Goal: Information Seeking & Learning: Learn about a topic

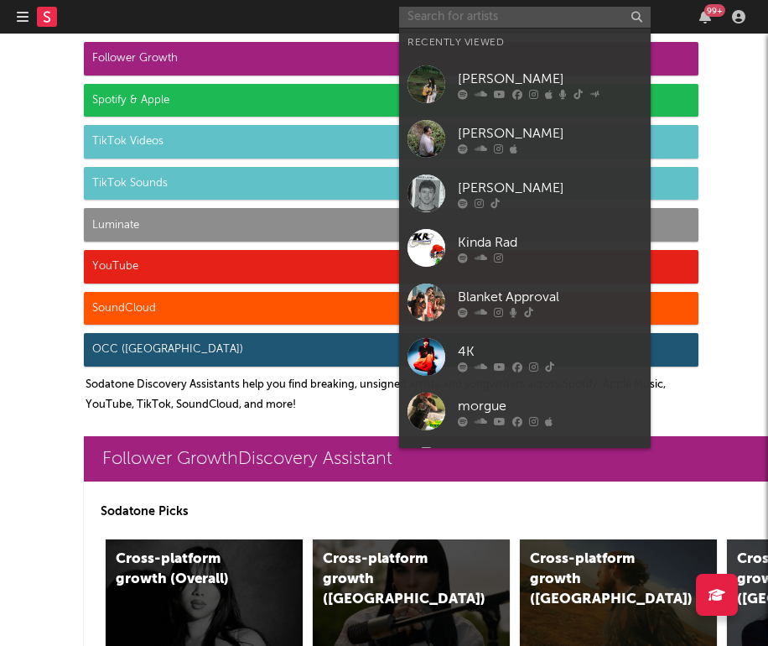
click at [547, 10] on input "text" at bounding box center [525, 17] width 252 height 21
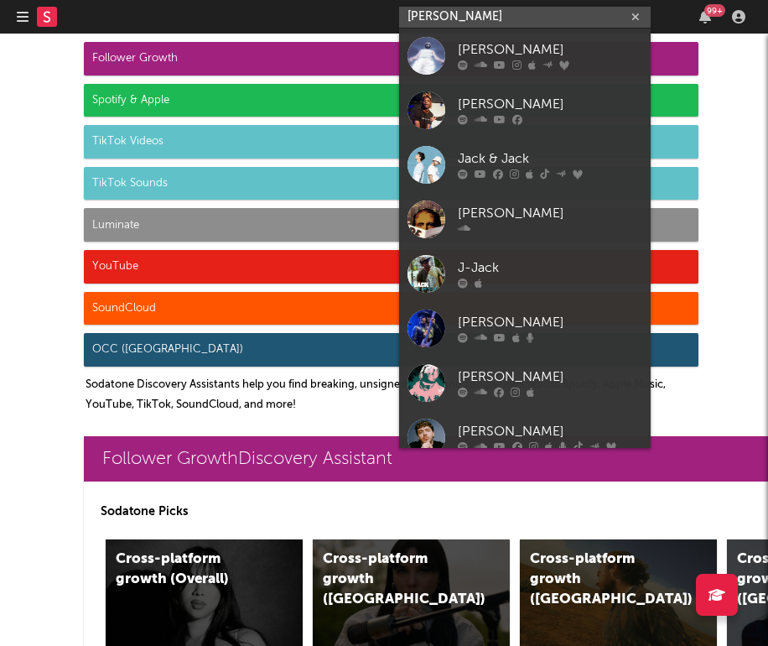
type input "[PERSON_NAME]"
click at [508, 55] on div "[PERSON_NAME]" at bounding box center [550, 50] width 184 height 20
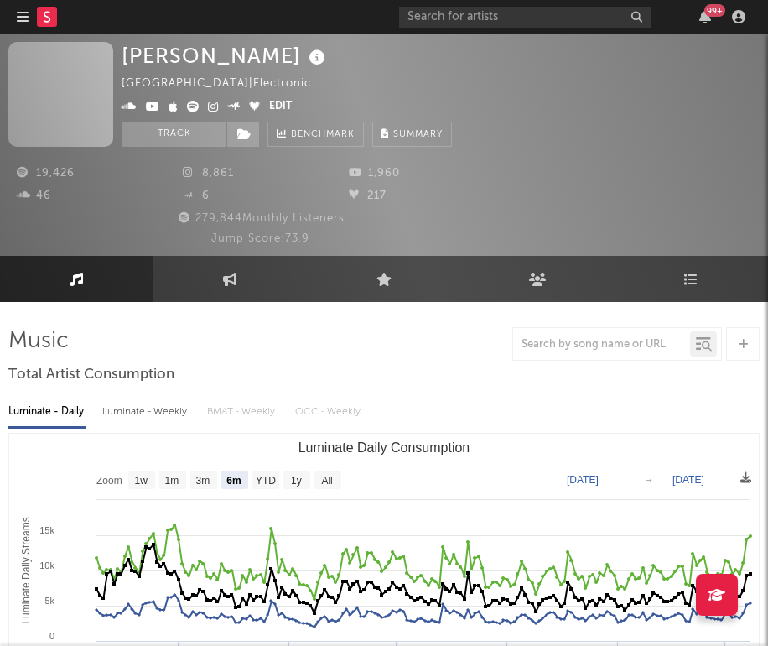
select select "6m"
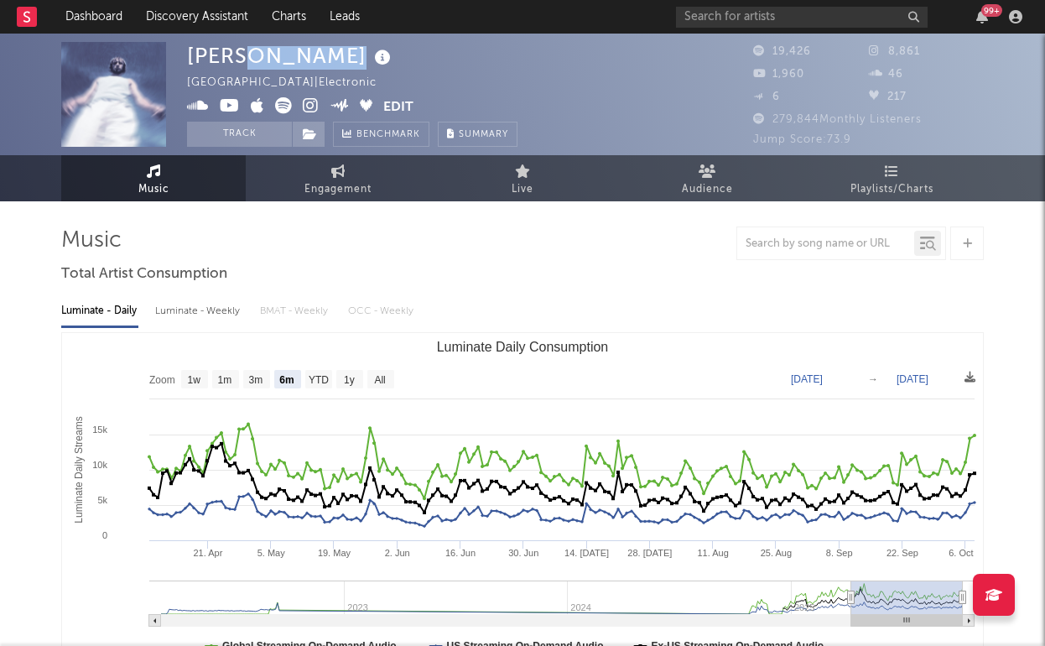
drag, startPoint x: 309, startPoint y: 59, endPoint x: 319, endPoint y: 59, distance: 10.9
click at [319, 59] on div "[PERSON_NAME] Canada | Electronic Edit Track Benchmark Summary" at bounding box center [352, 94] width 330 height 105
drag, startPoint x: 317, startPoint y: 59, endPoint x: 152, endPoint y: 55, distance: 165.2
click at [152, 56] on div "[PERSON_NAME] Canada | Electronic Edit Track Benchmark Summary 19,426 8,861 1,9…" at bounding box center [522, 95] width 1045 height 122
click at [152, 55] on img at bounding box center [113, 94] width 105 height 105
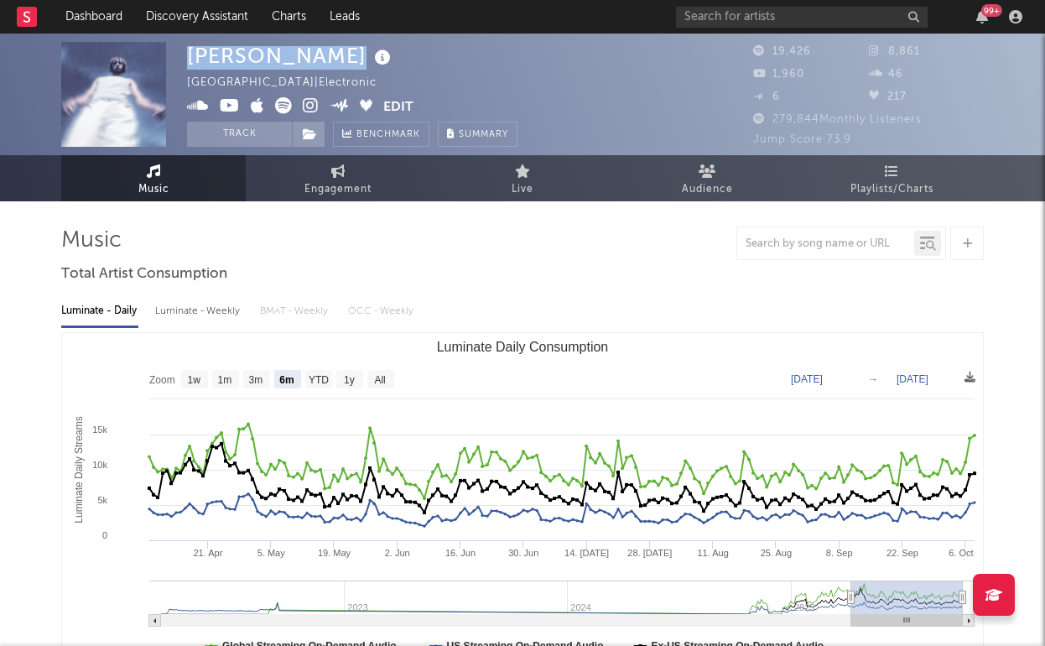
click at [247, 68] on div "[PERSON_NAME]" at bounding box center [291, 56] width 208 height 28
click at [247, 62] on div "[PERSON_NAME]" at bounding box center [291, 56] width 208 height 28
click at [137, 112] on img at bounding box center [113, 94] width 105 height 105
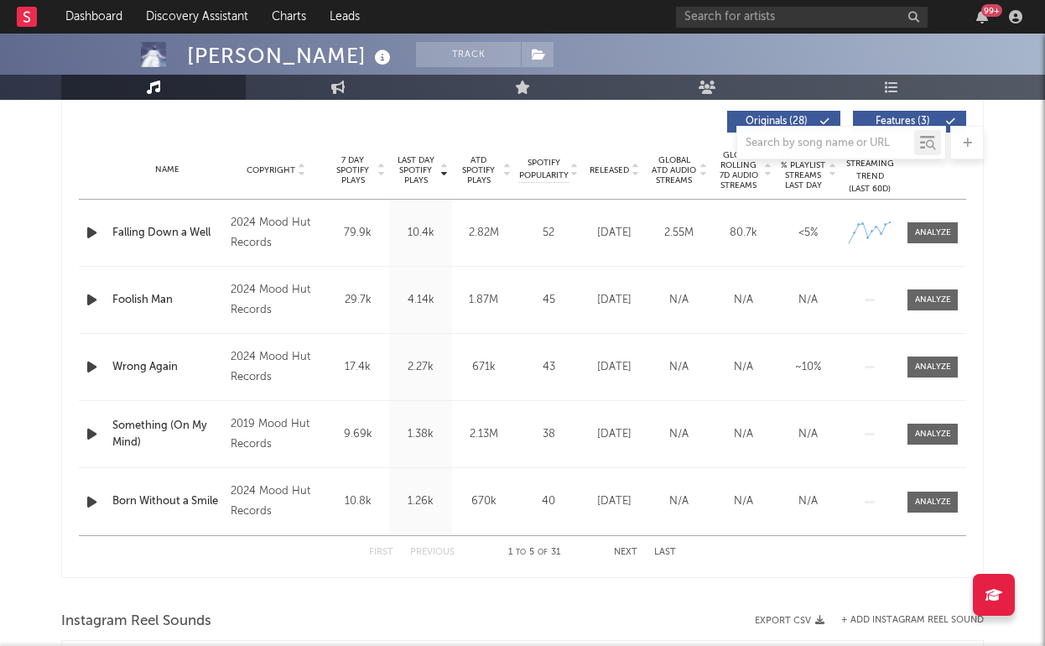
scroll to position [445, 0]
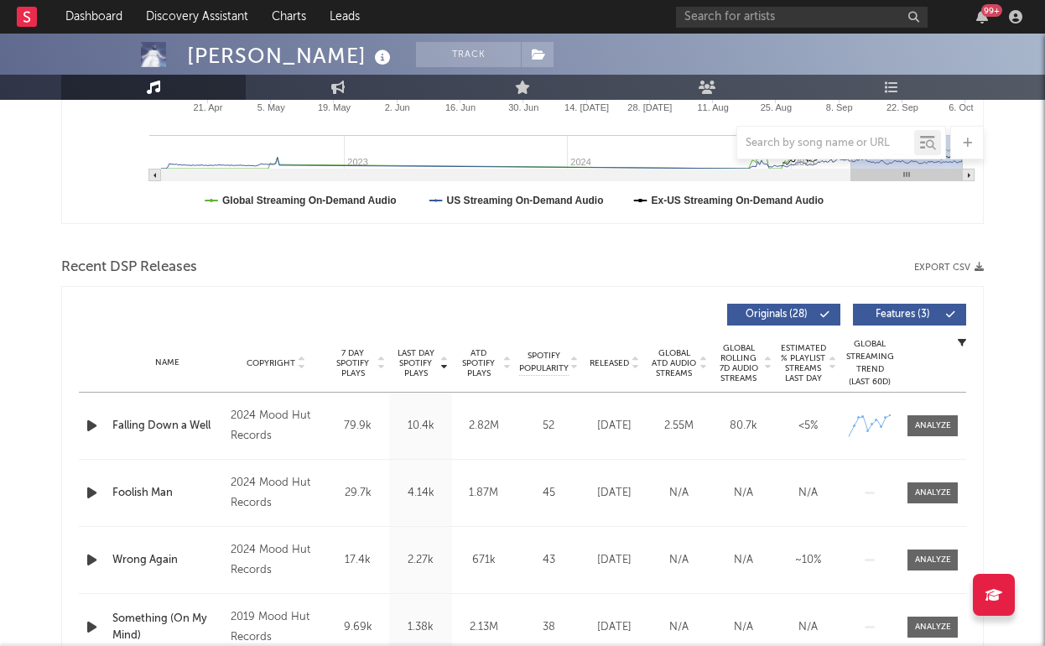
click at [299, 429] on div "2024 Mood Hut Records" at bounding box center [276, 426] width 91 height 40
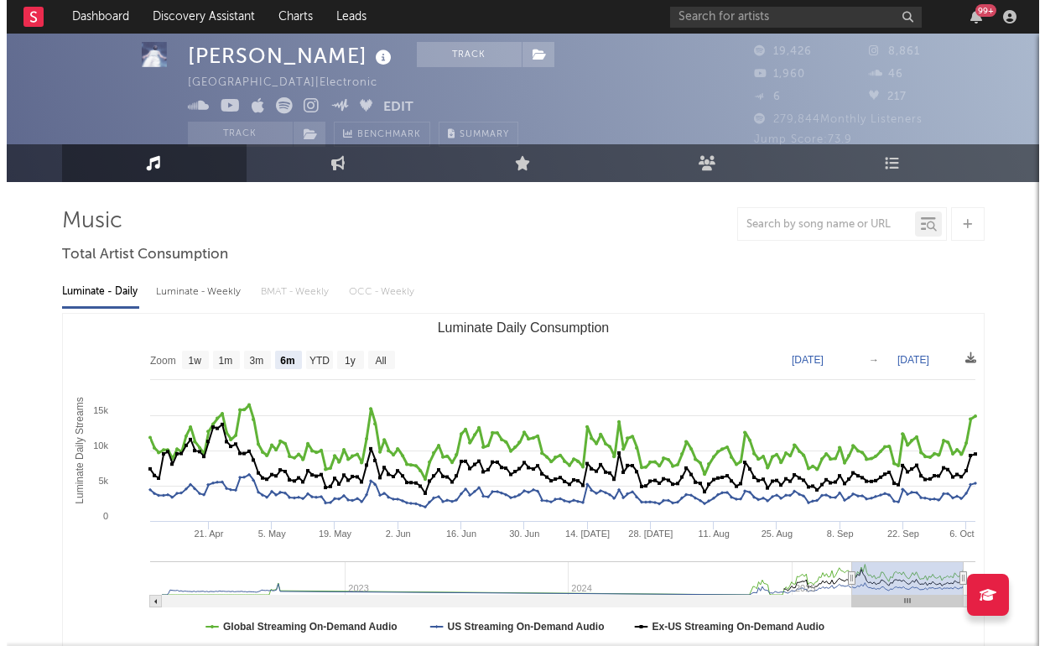
scroll to position [0, 0]
